Goal: Find specific page/section: Find specific page/section

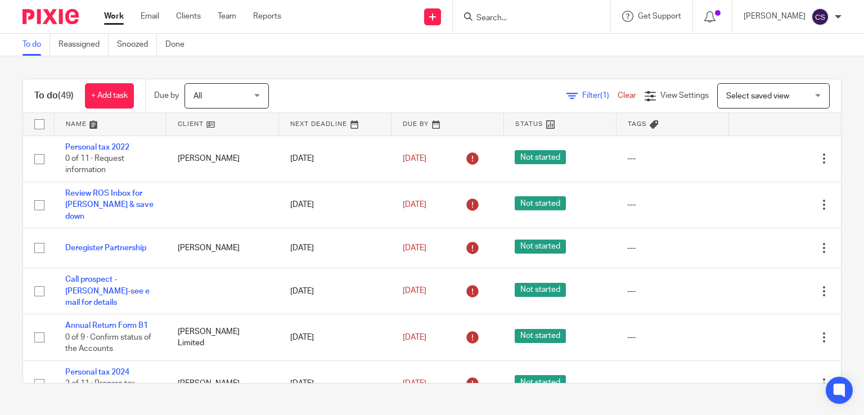
click at [493, 20] on input "Search" at bounding box center [525, 19] width 101 height 10
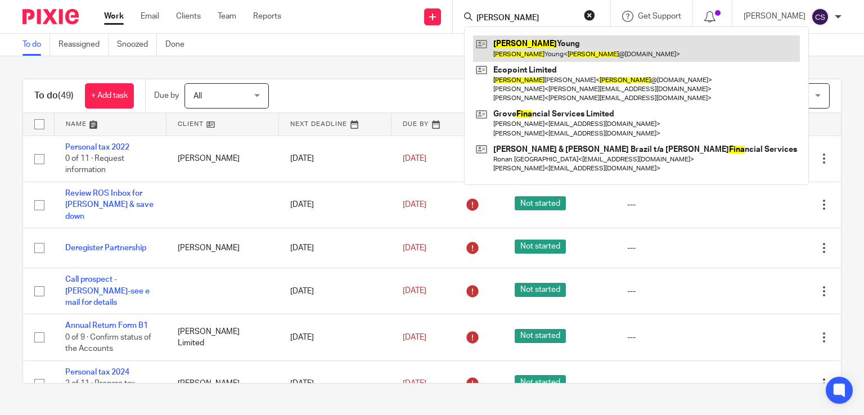
type input "fiona"
click at [491, 52] on link at bounding box center [636, 48] width 327 height 26
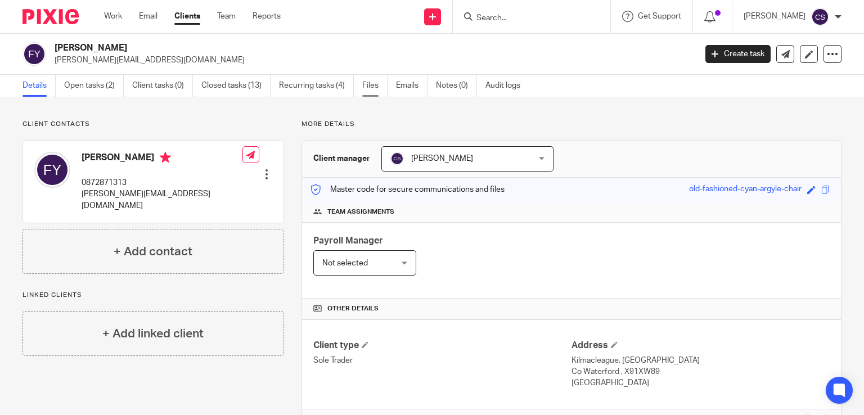
click at [373, 81] on link "Files" at bounding box center [374, 86] width 25 height 22
